Goal: Task Accomplishment & Management: Manage account settings

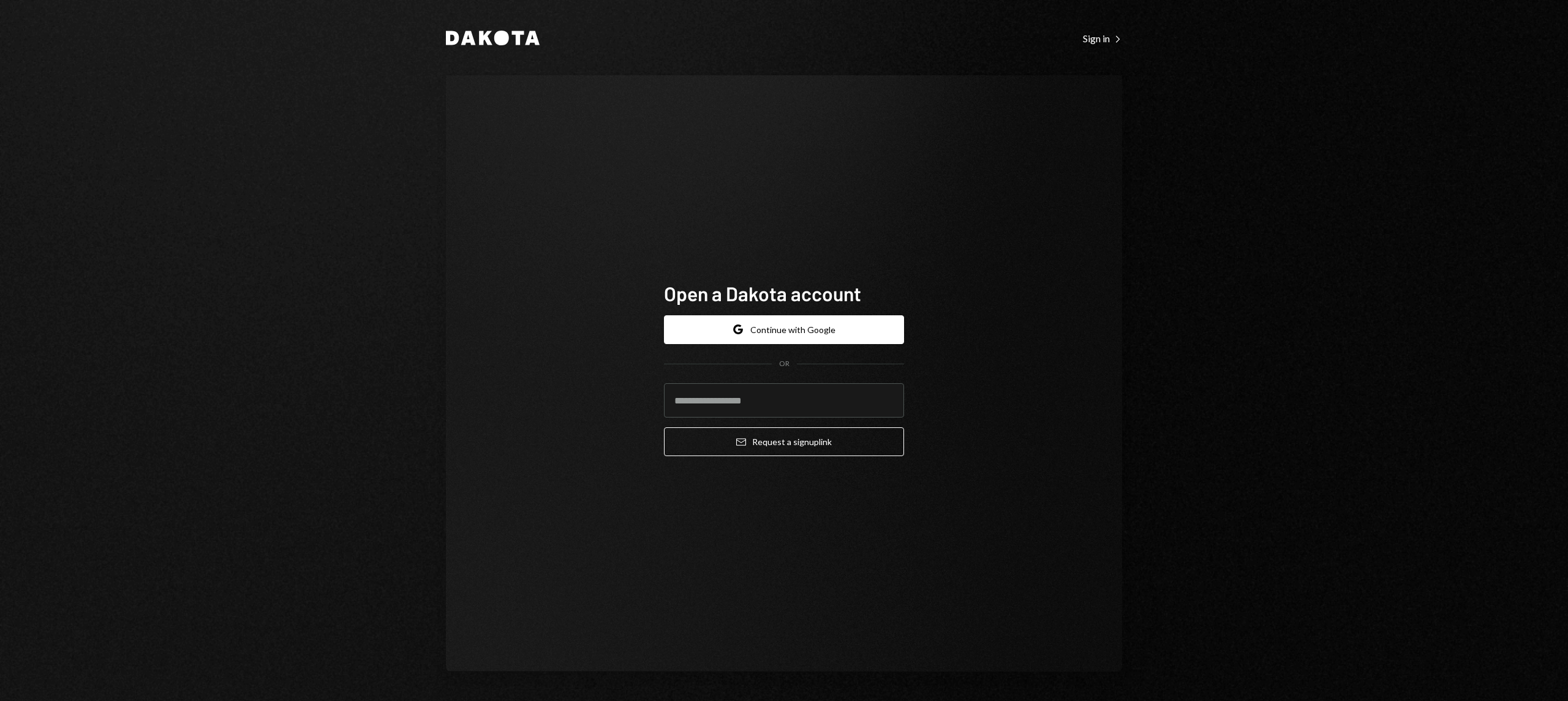
click at [736, 305] on div "Google Continue with Google OR Email Request a sign up link" at bounding box center [784, 385] width 240 height 161
click at [740, 312] on div "Google Continue with Google OR Email Request a sign up link" at bounding box center [784, 385] width 240 height 161
click at [743, 326] on icon "Google" at bounding box center [738, 329] width 10 height 10
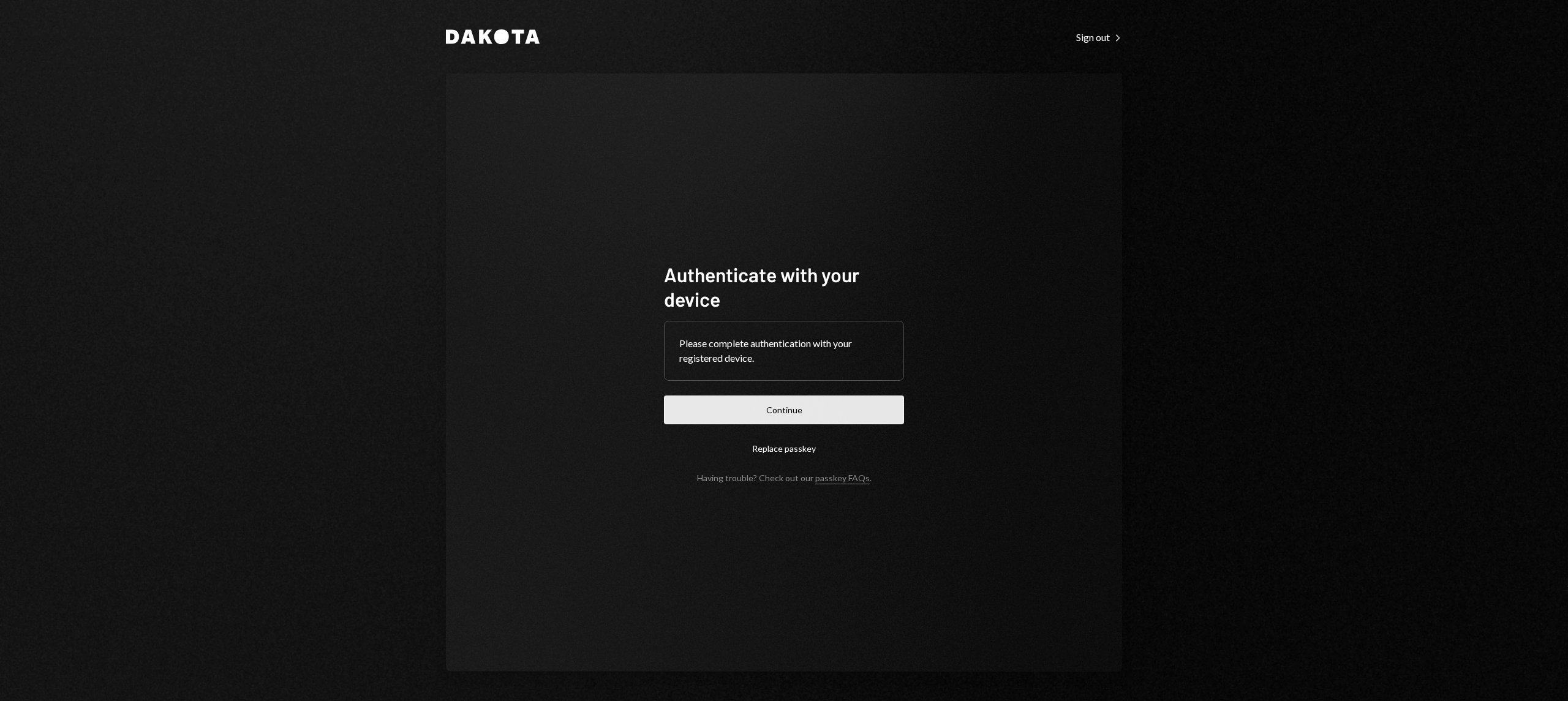
click at [746, 405] on button "Continue" at bounding box center [784, 409] width 240 height 29
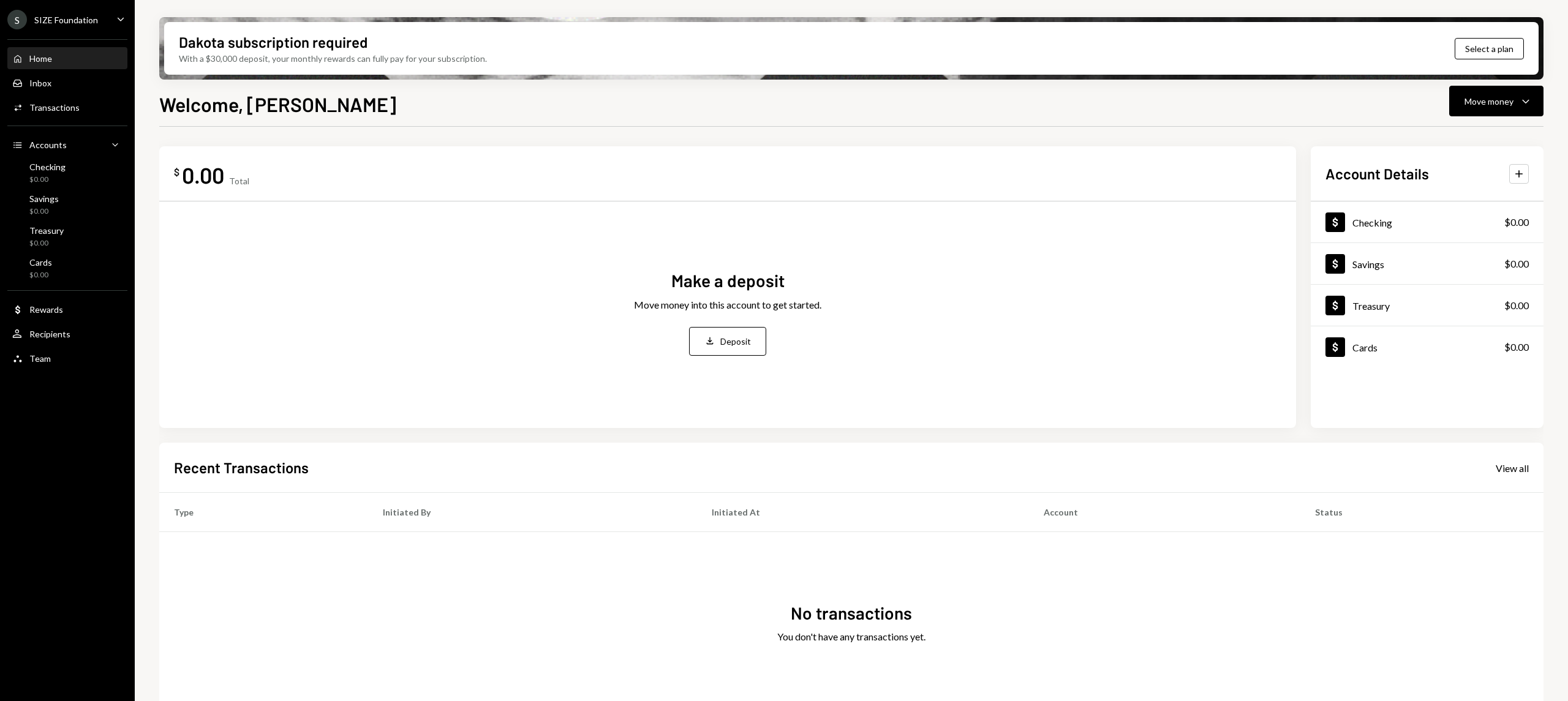
click at [856, 113] on div "Welcome, Dean Move money Caret Down" at bounding box center [851, 102] width 1384 height 27
click at [116, 15] on icon "Caret Down" at bounding box center [120, 18] width 13 height 13
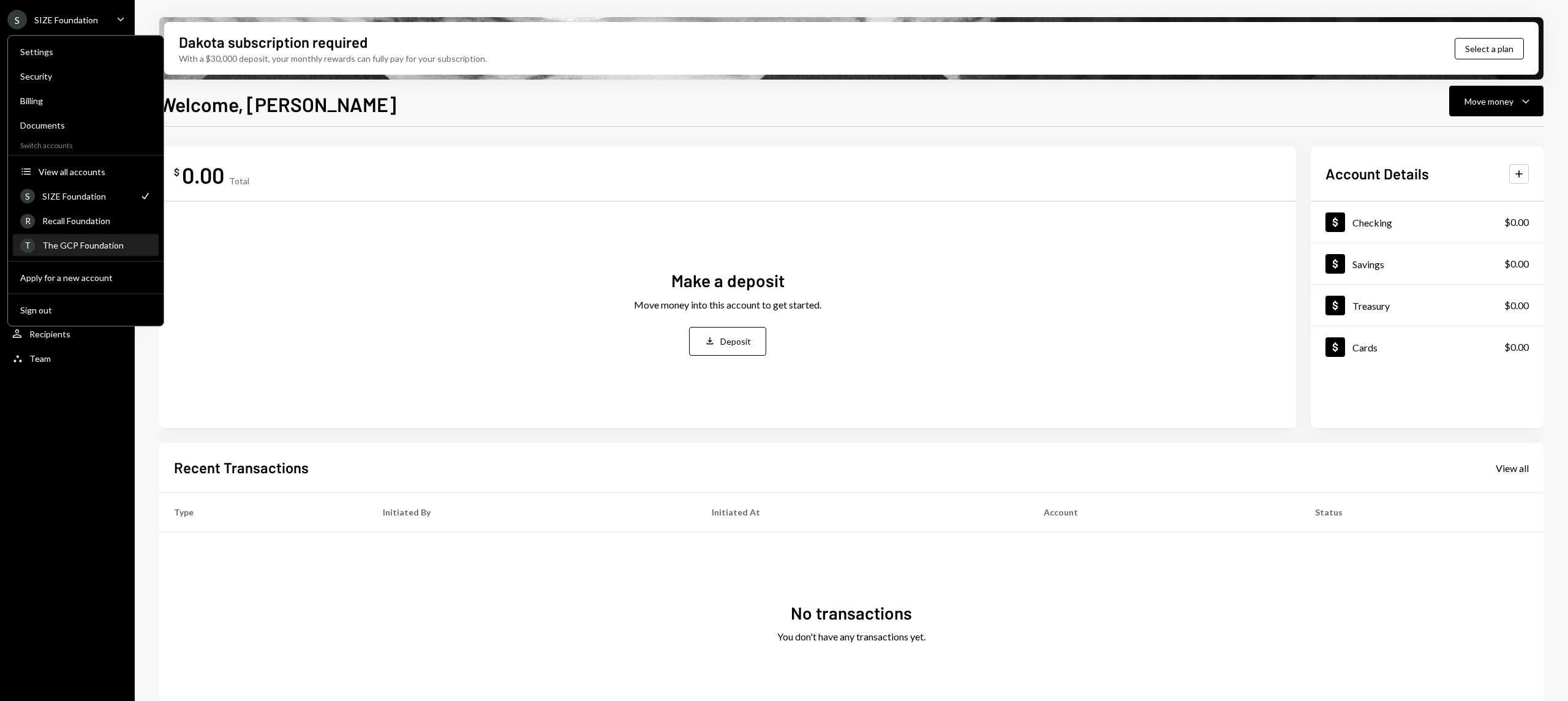
click at [105, 242] on div "The GCP Foundation" at bounding box center [96, 245] width 109 height 11
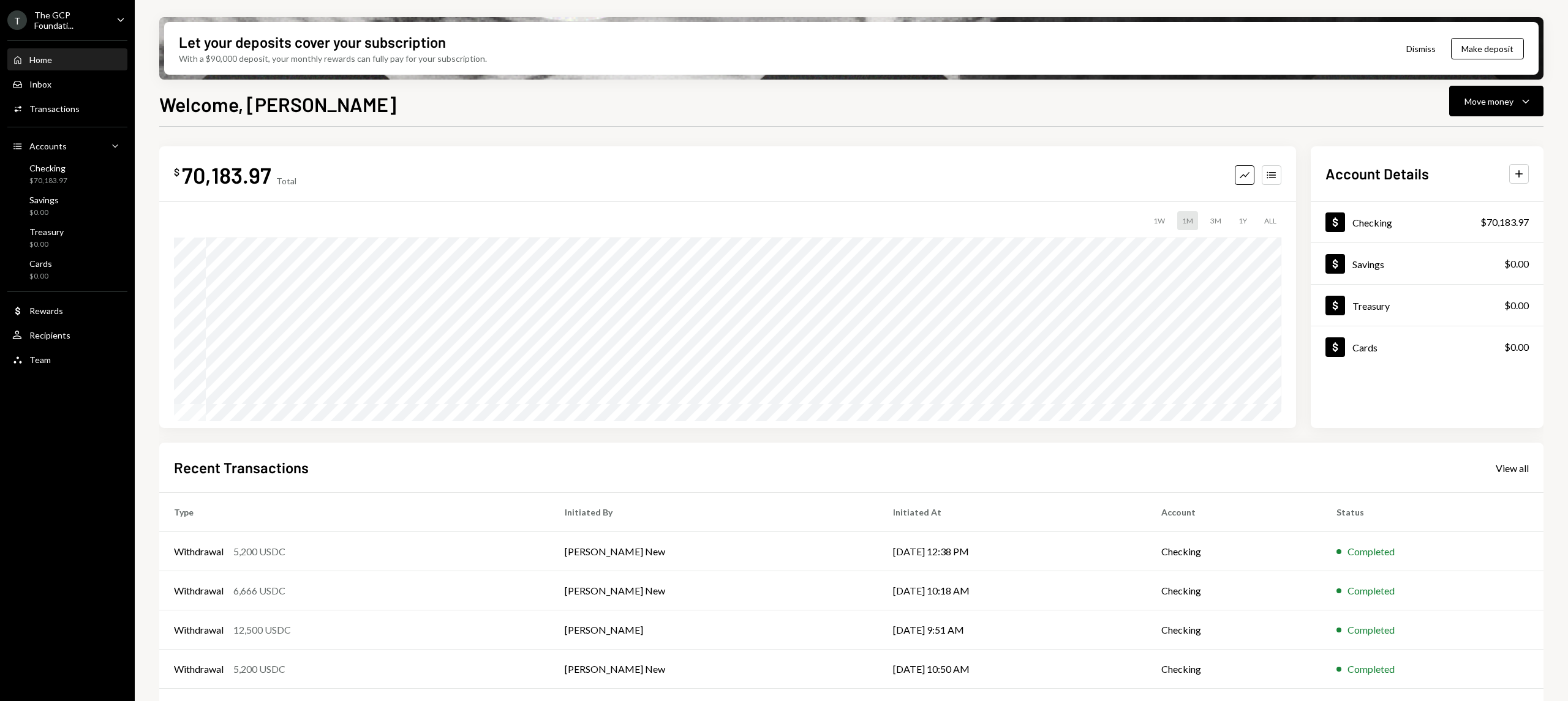
scroll to position [36, 0]
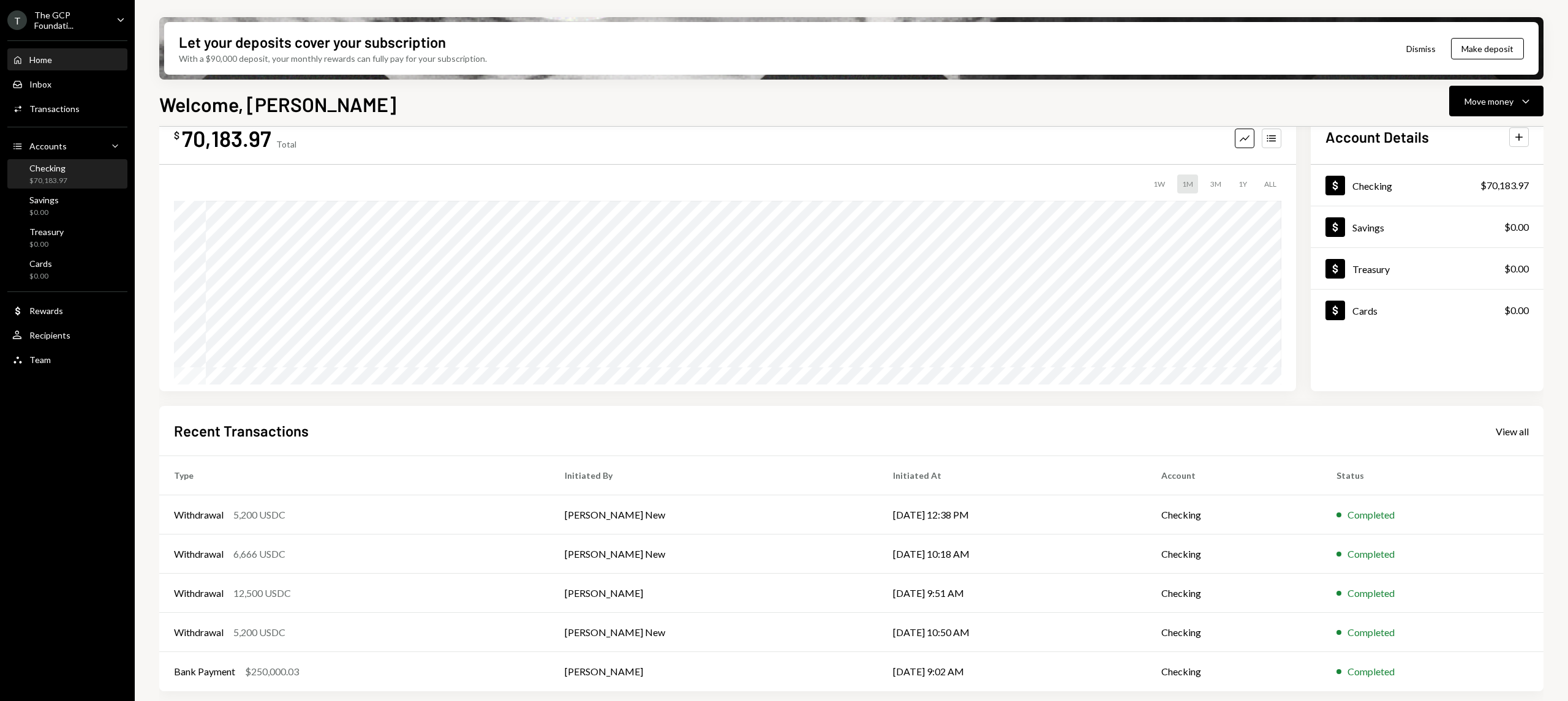
click at [88, 175] on div "Checking $70,183.97" at bounding box center [67, 174] width 110 height 23
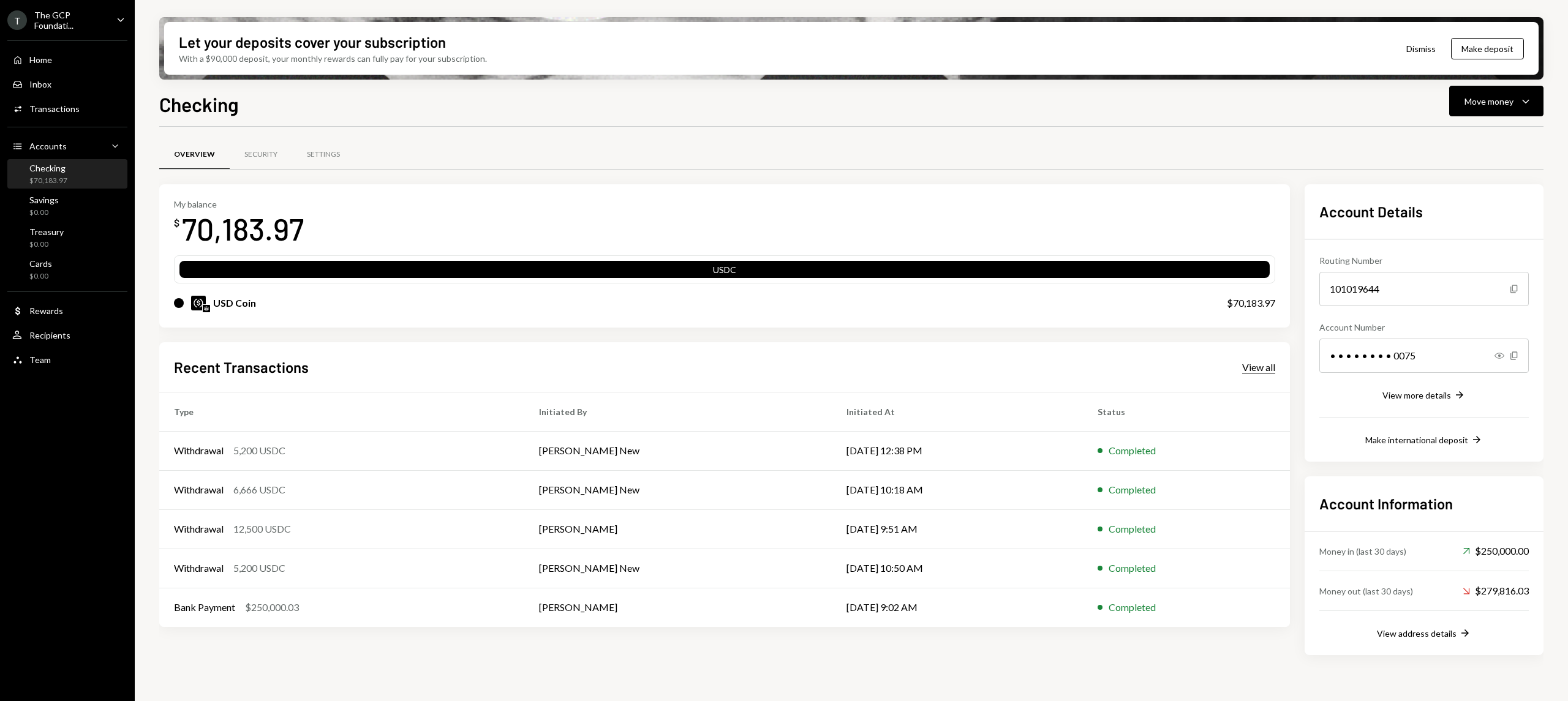
click at [1260, 366] on div "View all" at bounding box center [1258, 367] width 33 height 12
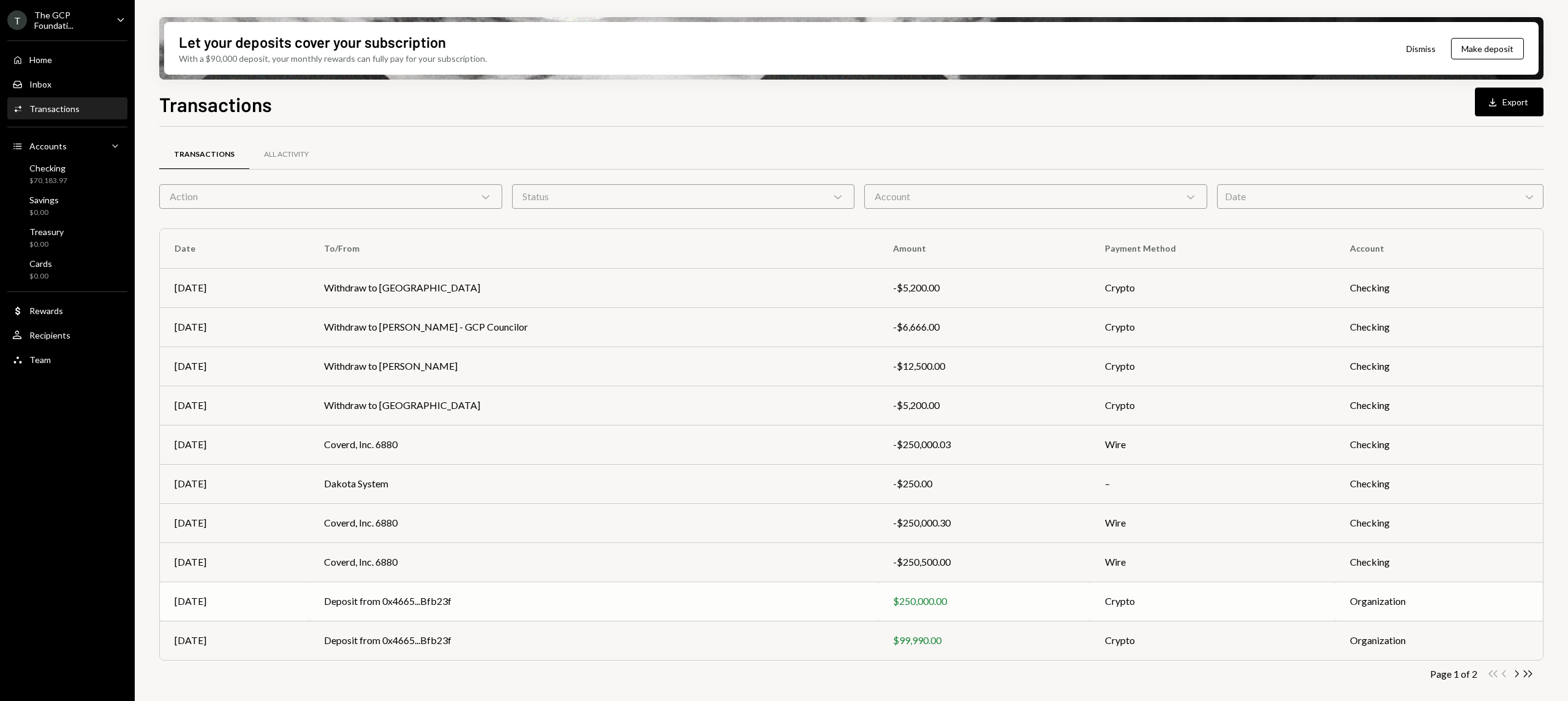
click at [923, 601] on div "$250,000.00" at bounding box center [984, 601] width 183 height 15
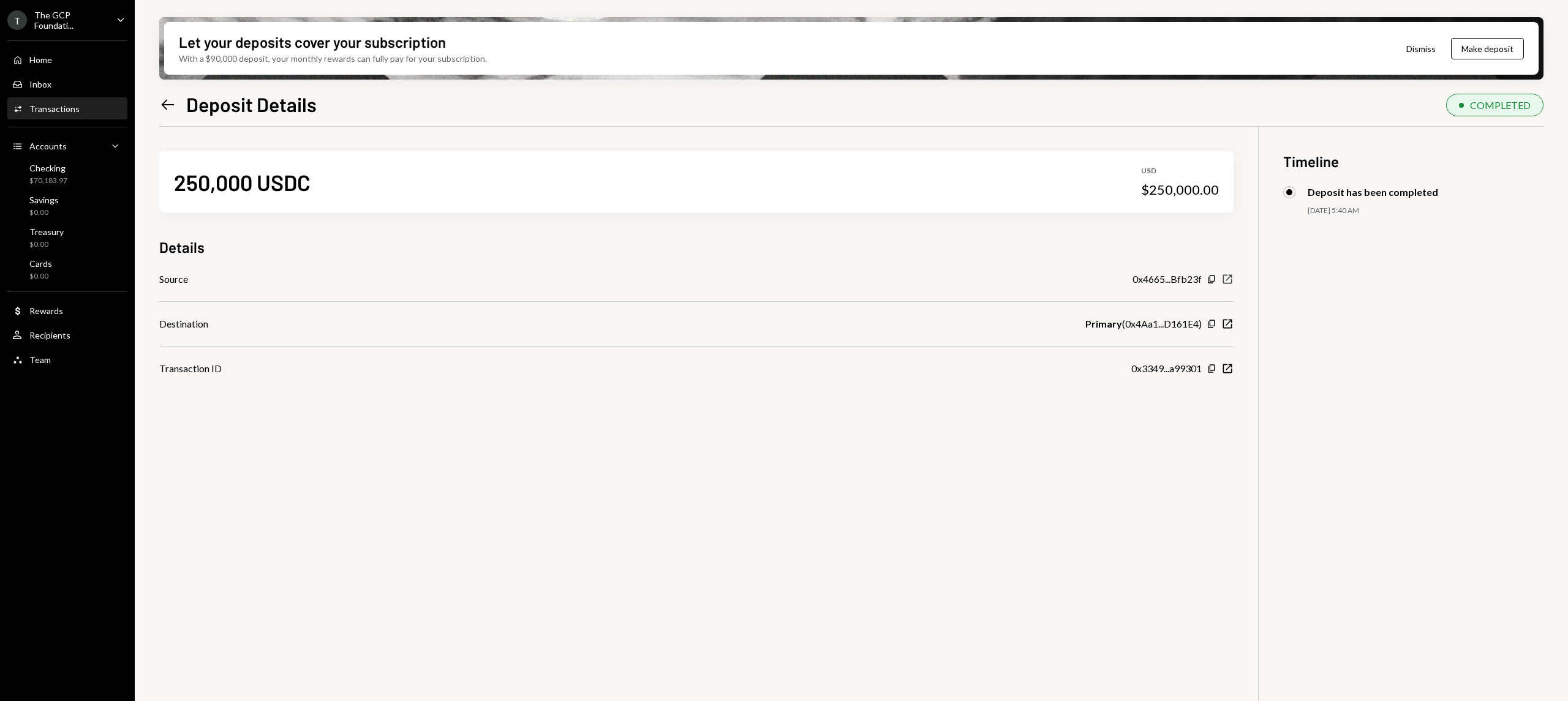
click at [1229, 278] on icon "New Window" at bounding box center [1227, 279] width 12 height 12
click at [162, 108] on icon "Left Arrow" at bounding box center [168, 105] width 17 height 17
